Goal: Information Seeking & Learning: Find contact information

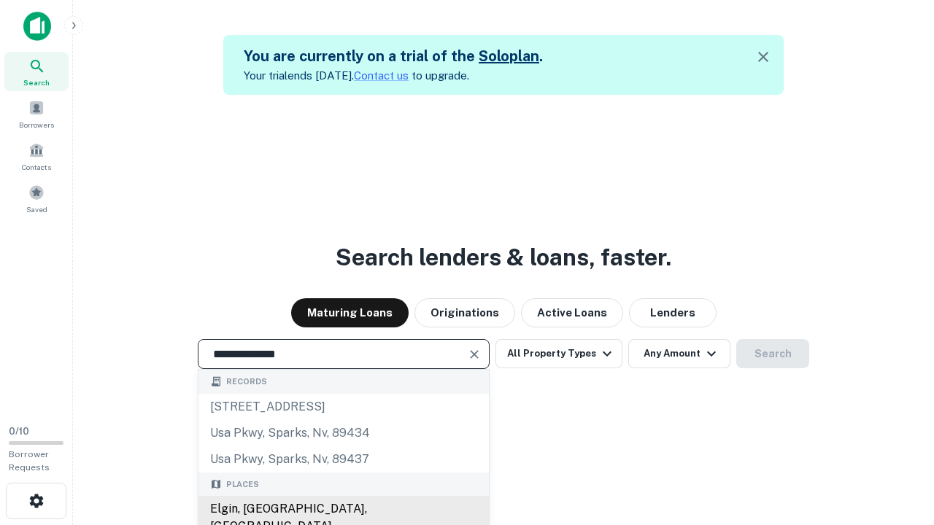
click at [343, 509] on div "Elgin, [GEOGRAPHIC_DATA], [GEOGRAPHIC_DATA]" at bounding box center [343, 518] width 290 height 44
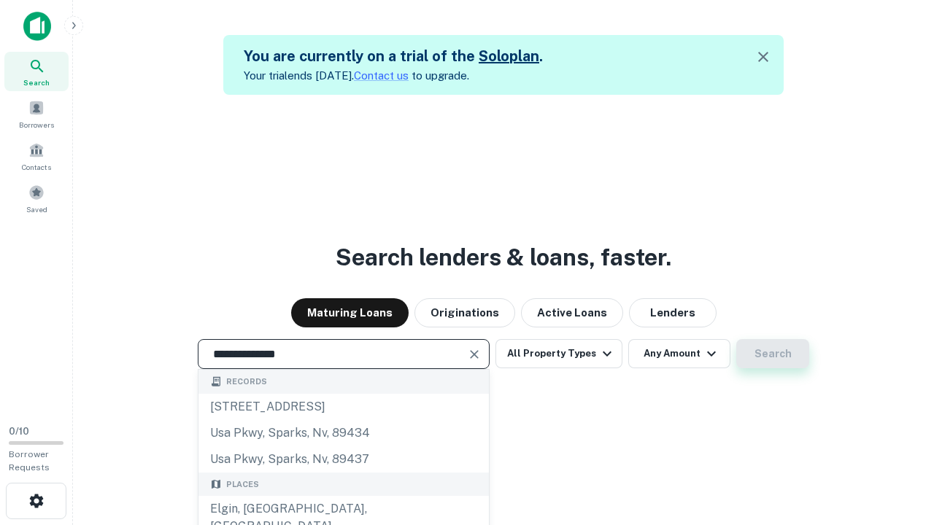
type input "**********"
click at [736, 339] on button "Search" at bounding box center [772, 353] width 73 height 29
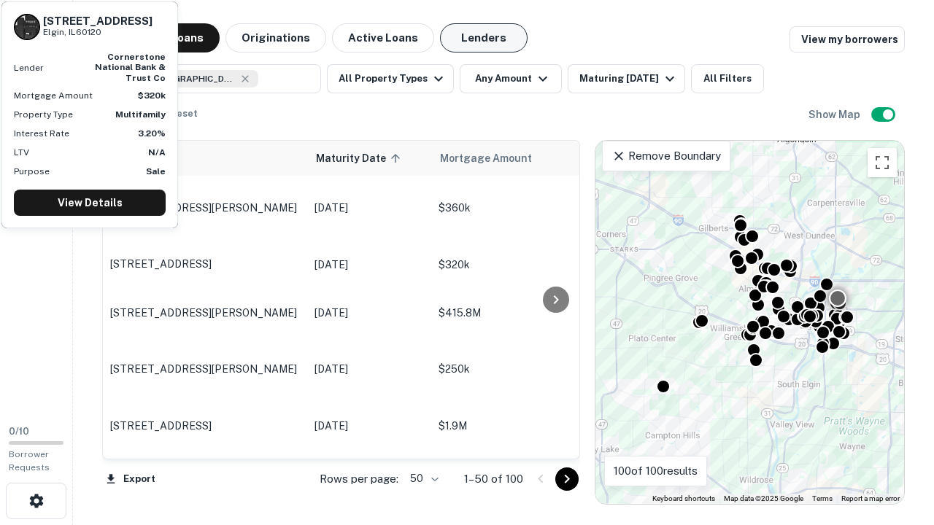
click at [484, 38] on button "Lenders" at bounding box center [484, 37] width 88 height 29
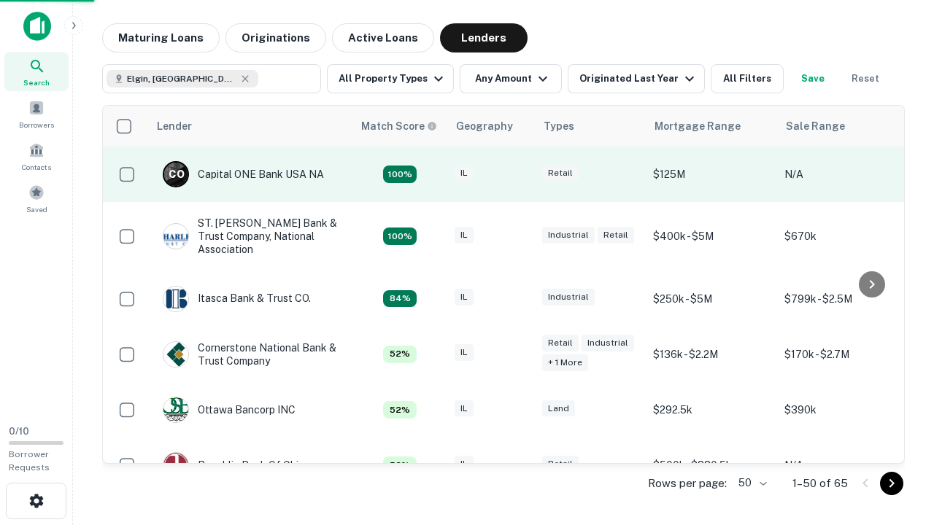
click at [518, 174] on div "IL" at bounding box center [490, 175] width 73 height 20
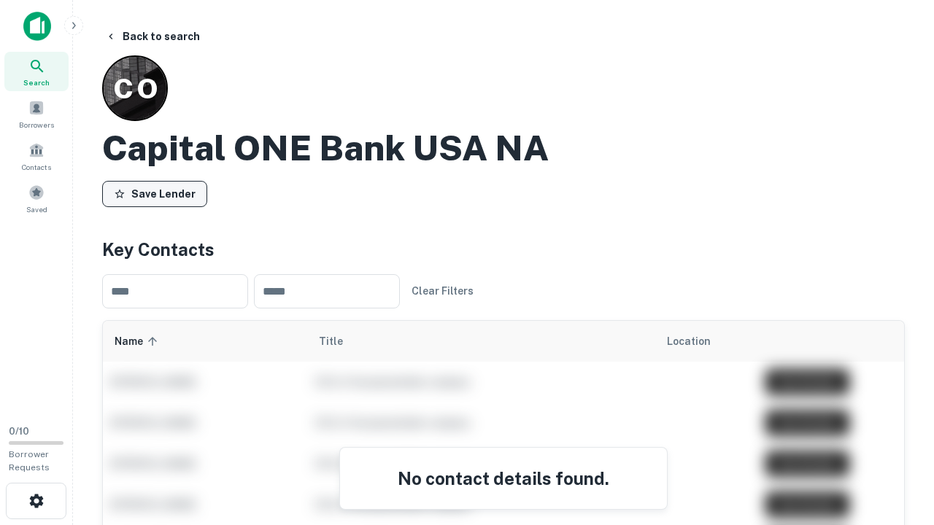
click at [155, 193] on button "Save Lender" at bounding box center [154, 194] width 105 height 26
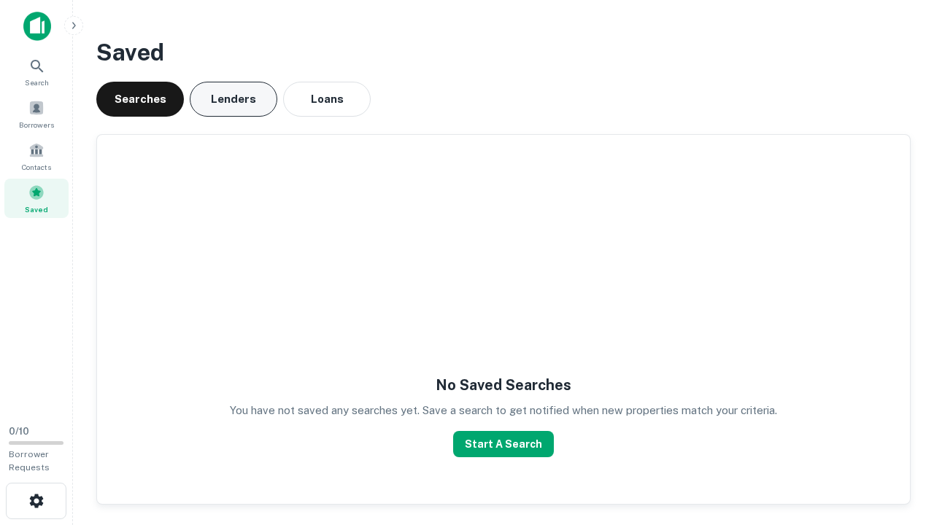
click at [233, 99] on button "Lenders" at bounding box center [234, 99] width 88 height 35
